Goal: Information Seeking & Learning: Learn about a topic

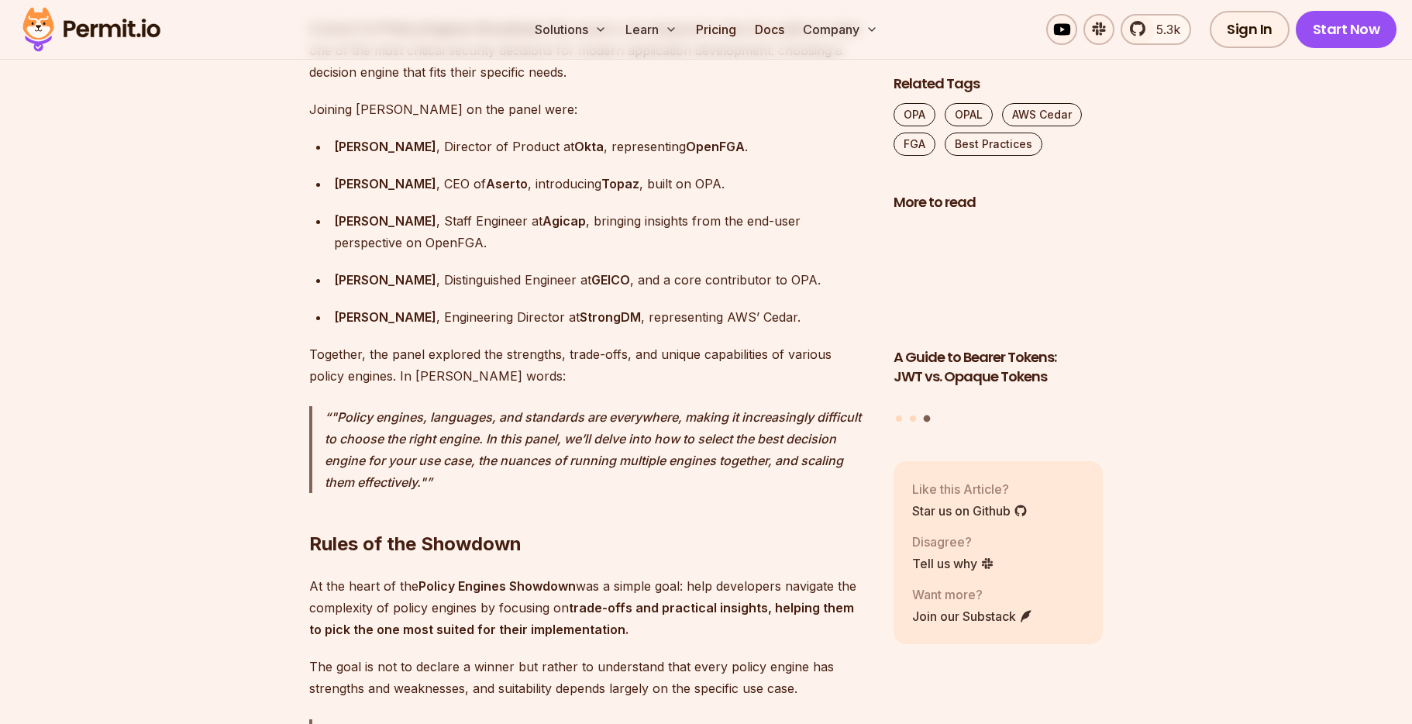
scroll to position [1483, 0]
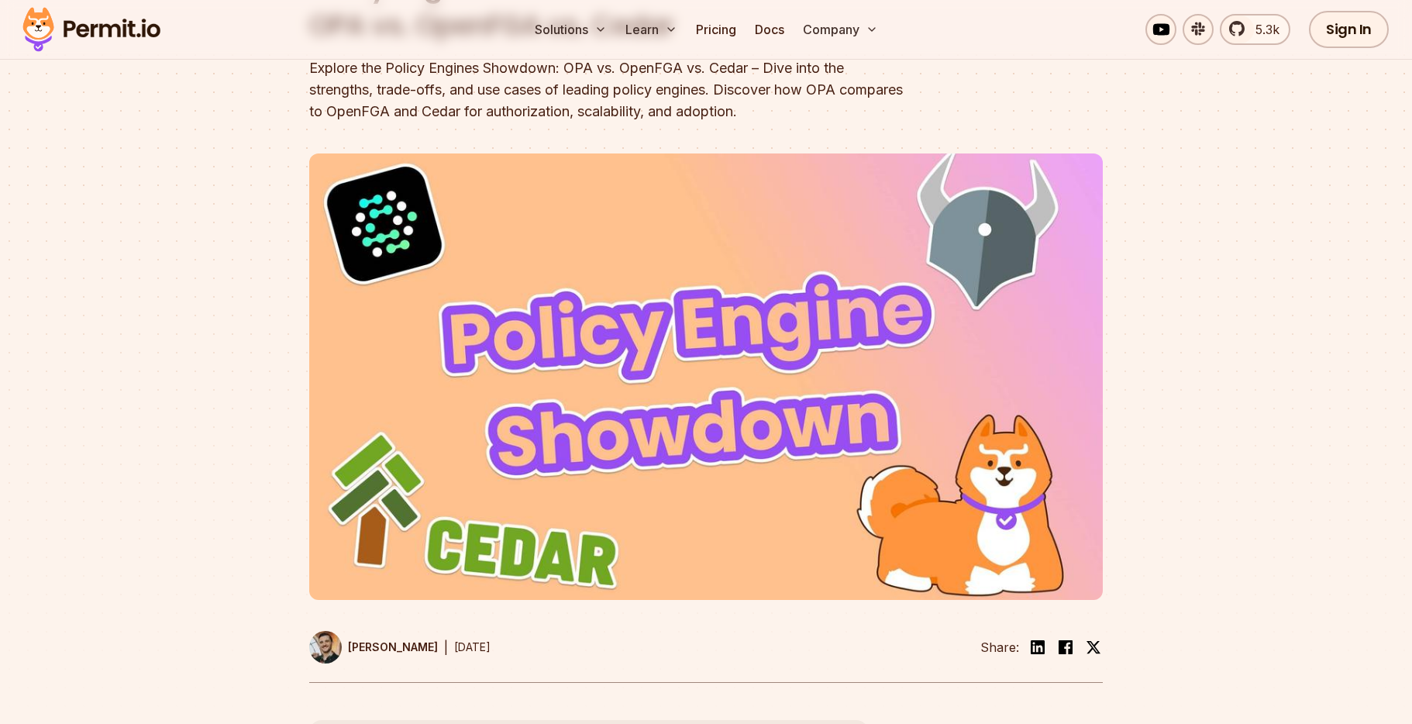
scroll to position [260, 0]
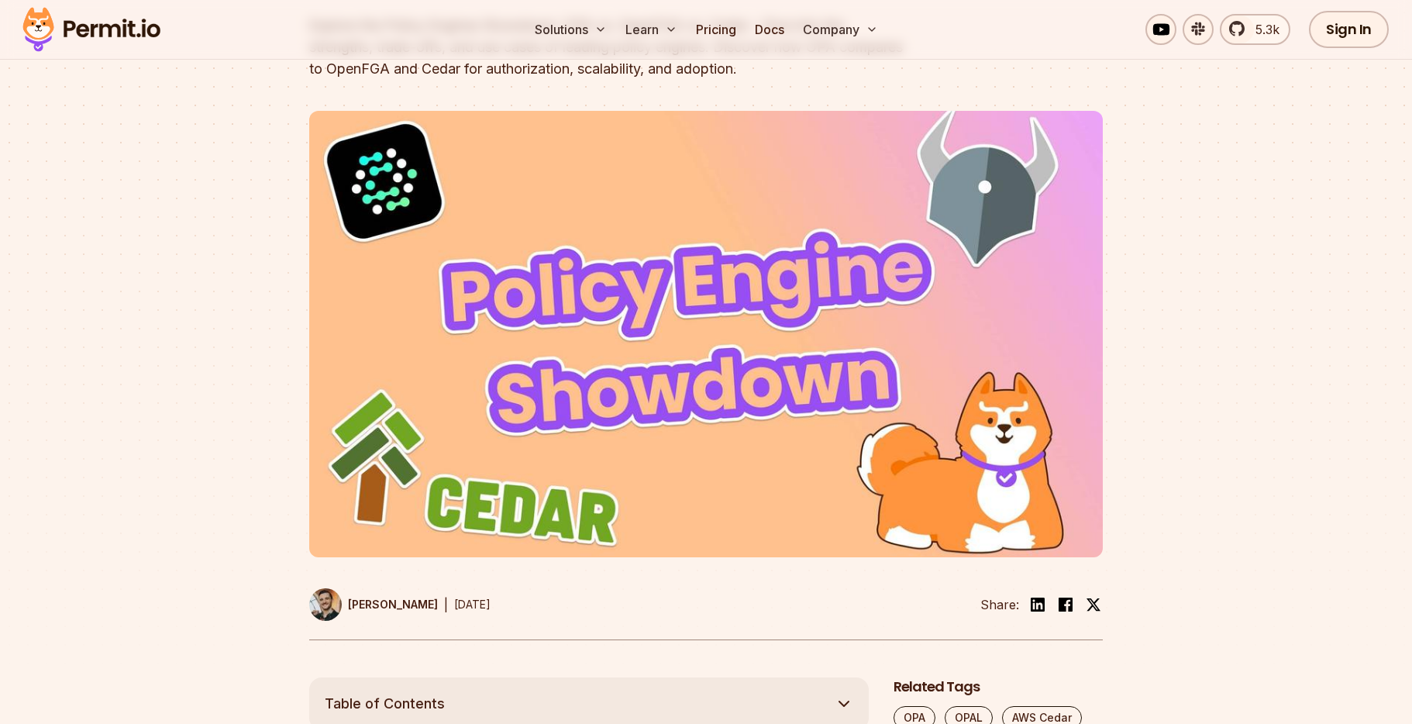
click at [578, 278] on img at bounding box center [706, 334] width 794 height 447
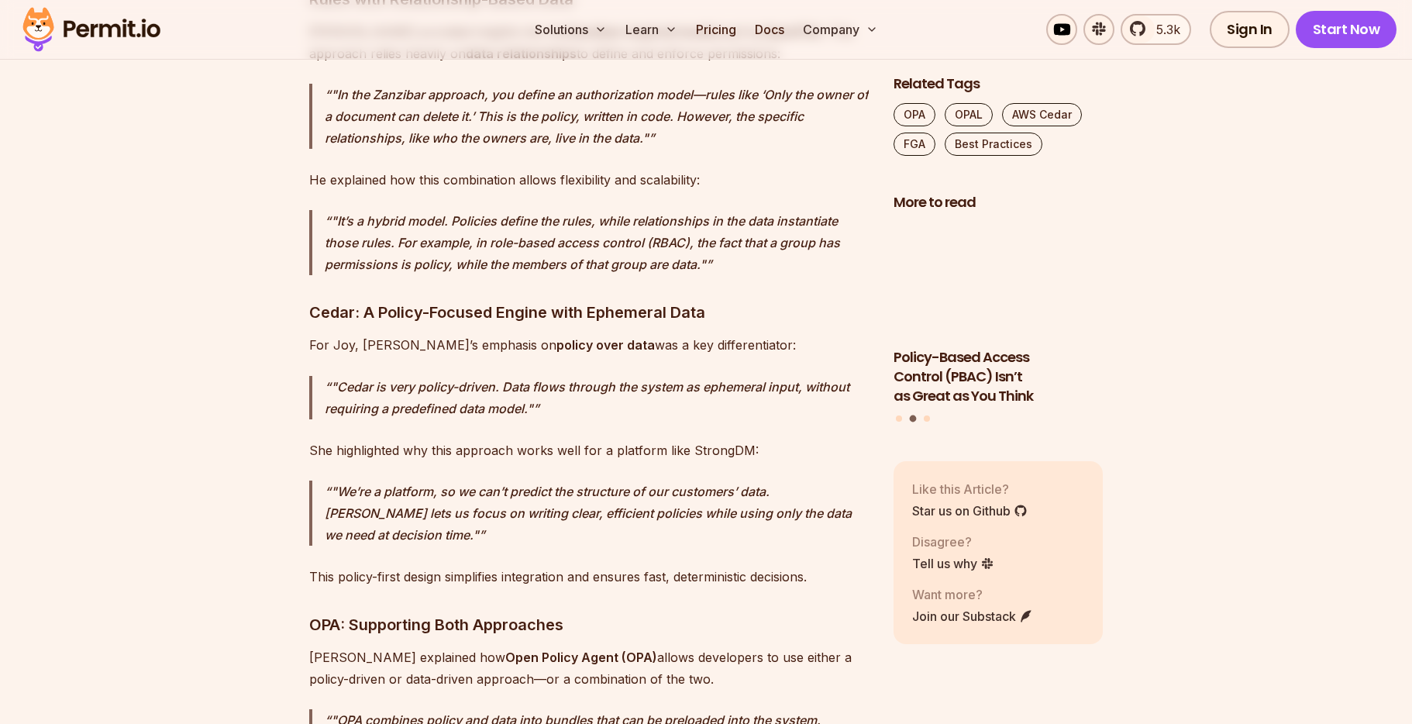
scroll to position [4396, 0]
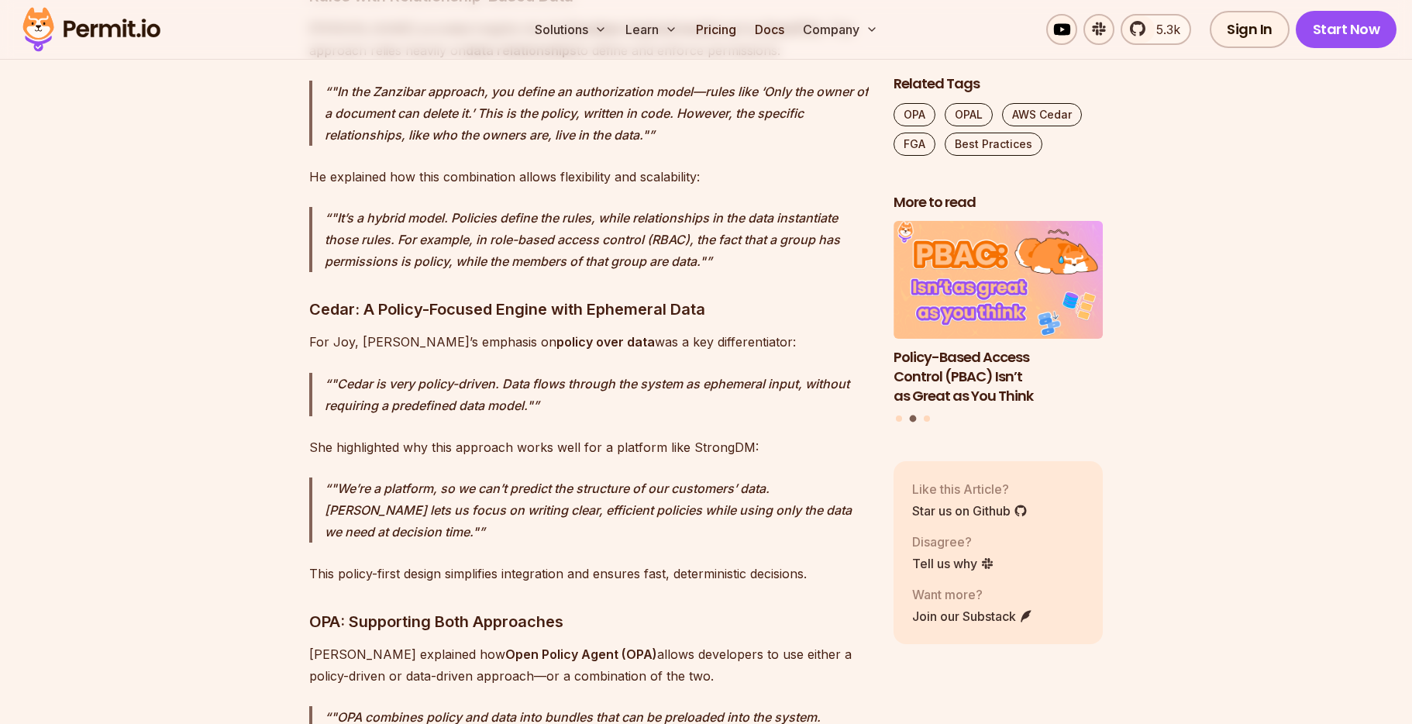
click at [333, 297] on h3 "Cedar: A Policy-Focused Engine with Ephemeral Data" at bounding box center [589, 309] width 560 height 25
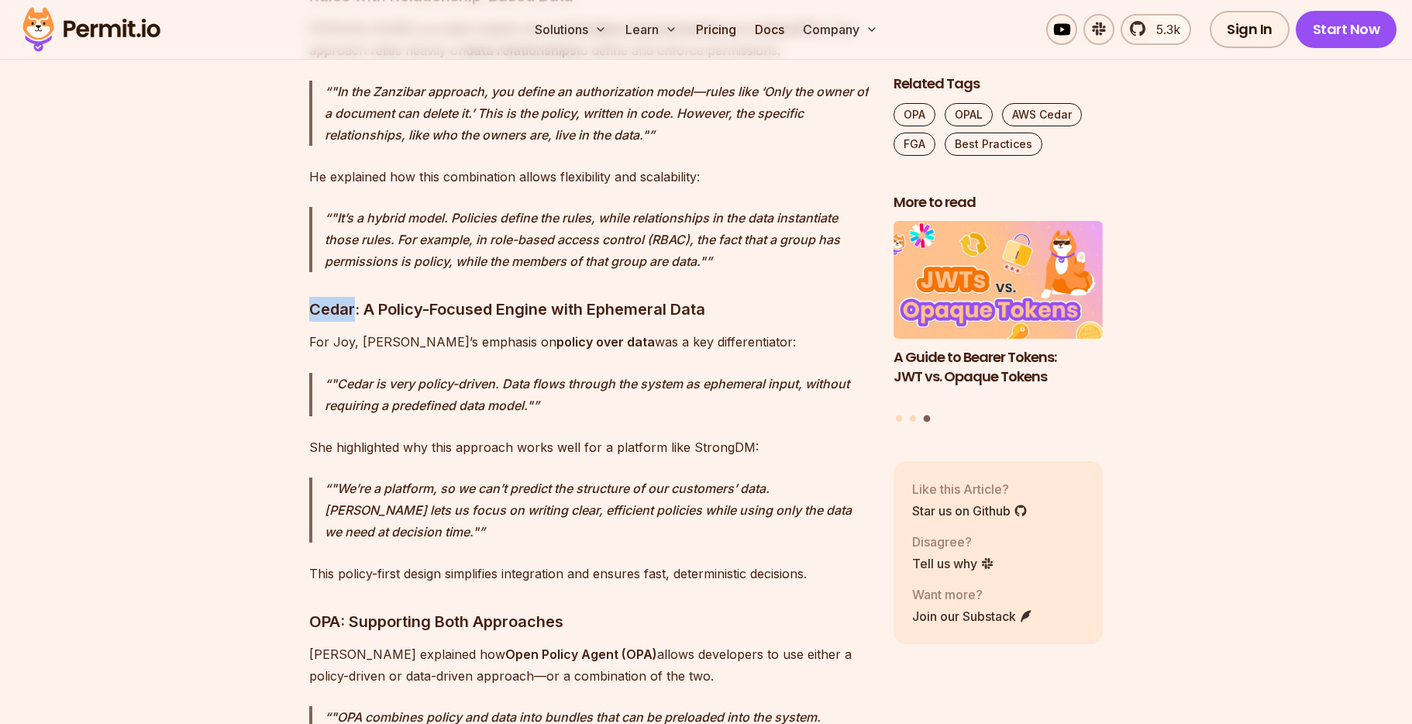
click at [333, 297] on h3 "Cedar: A Policy-Focused Engine with Ephemeral Data" at bounding box center [589, 309] width 560 height 25
copy h3 "Cedar"
